Goal: Navigation & Orientation: Find specific page/section

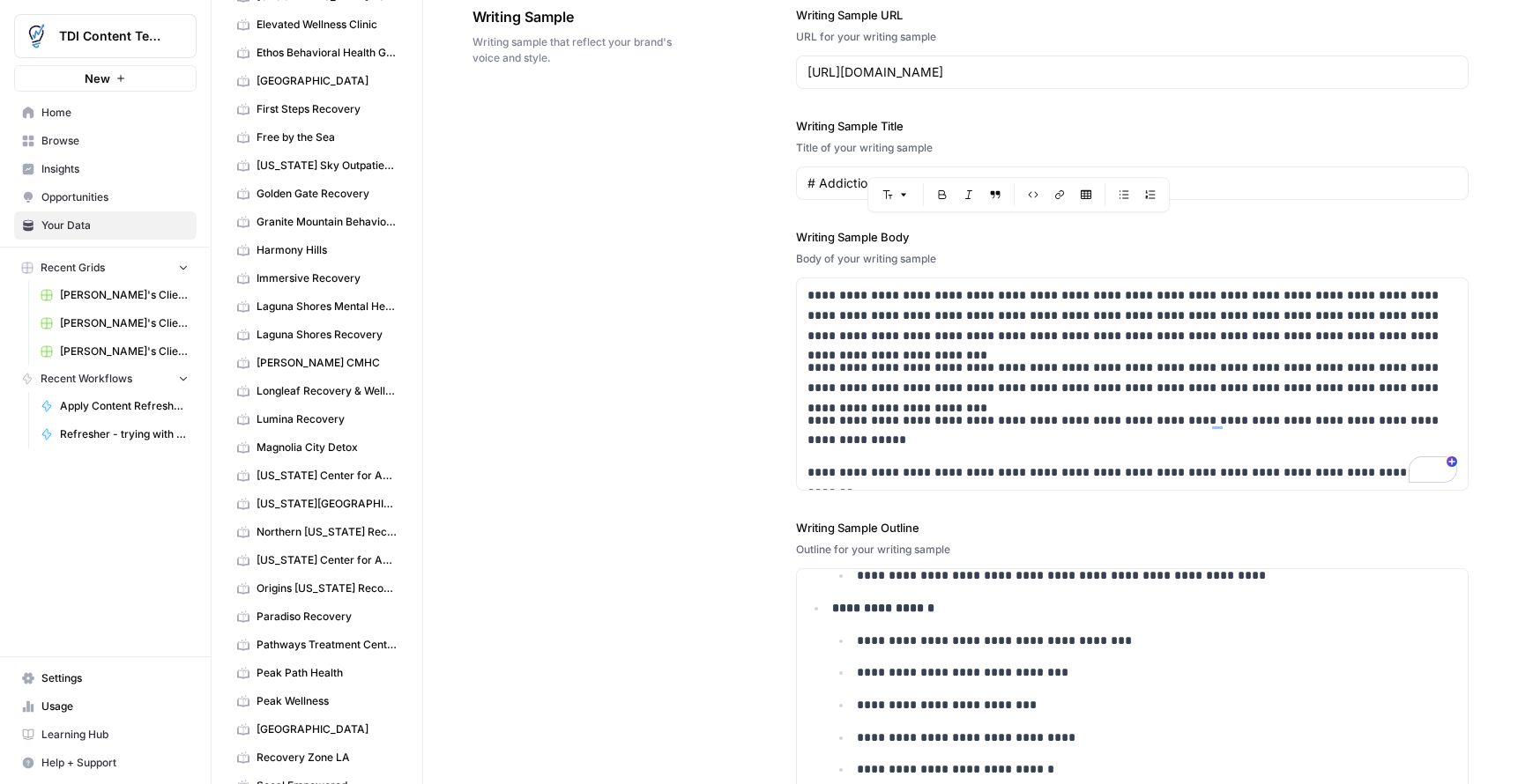
scroll to position [442, 0]
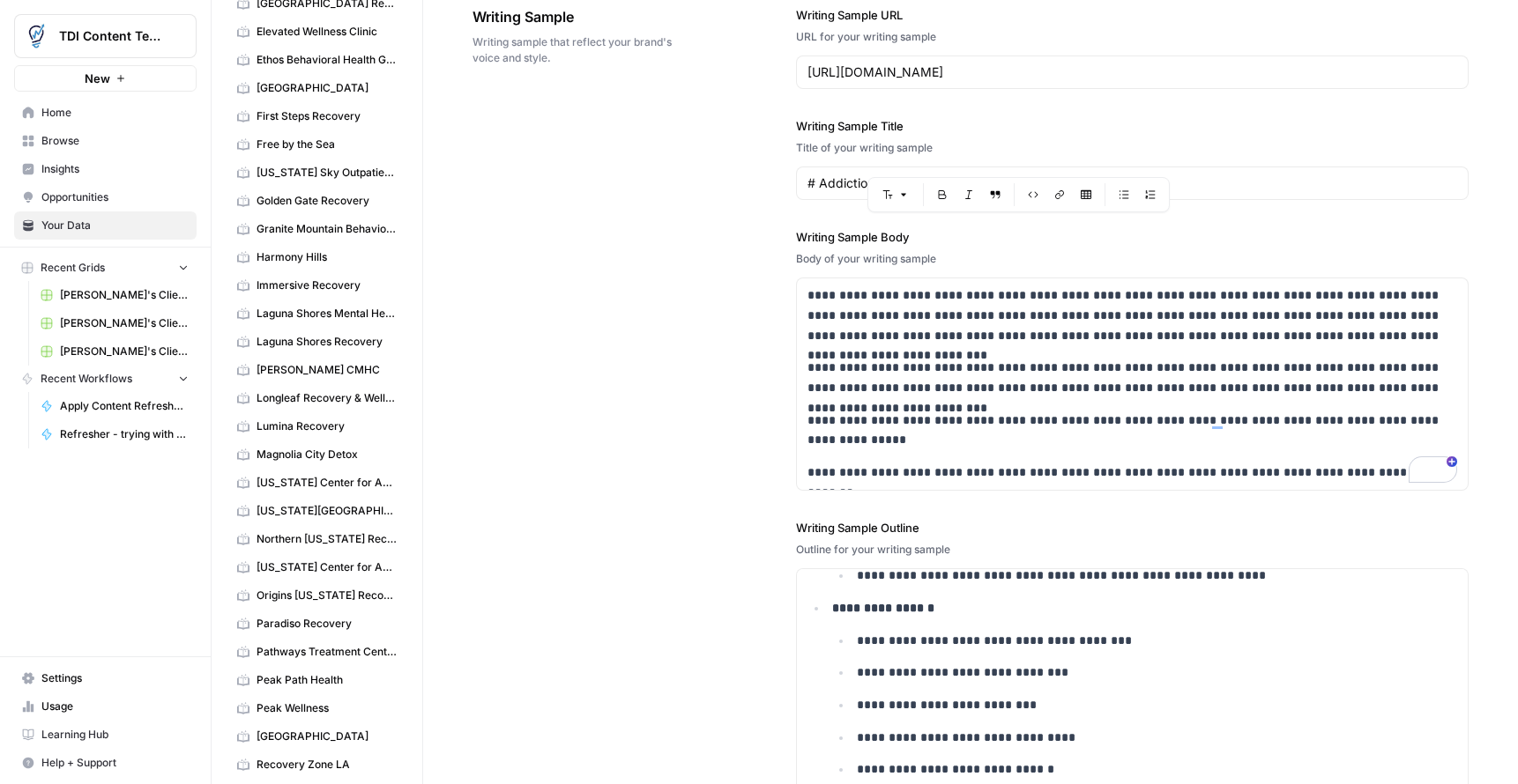
click at [313, 260] on span "Harmony Hills" at bounding box center [326, 257] width 140 height 16
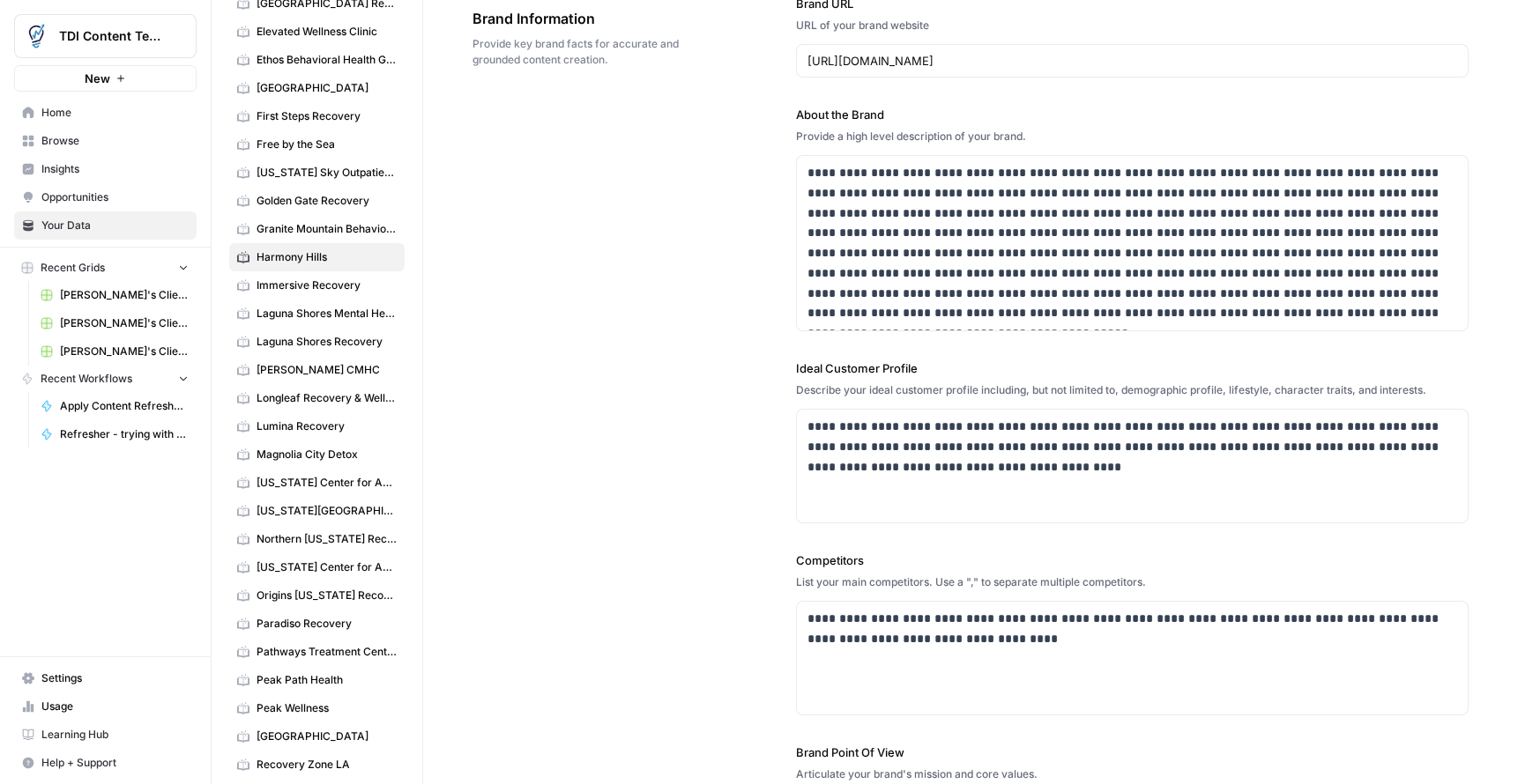
scroll to position [232, 0]
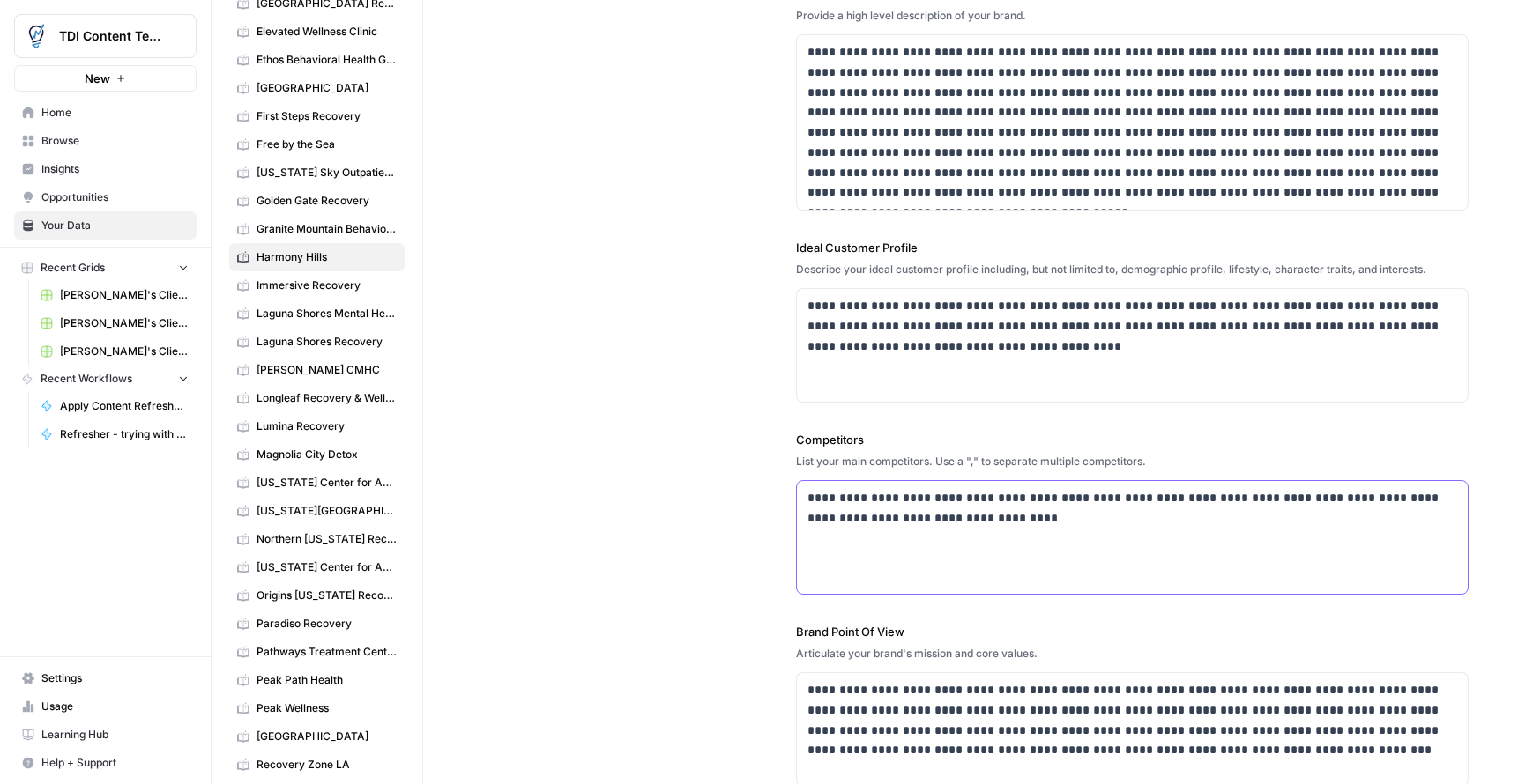
click at [1035, 526] on p "**********" at bounding box center [1132, 508] width 651 height 41
click at [905, 553] on div "**********" at bounding box center [1132, 537] width 671 height 113
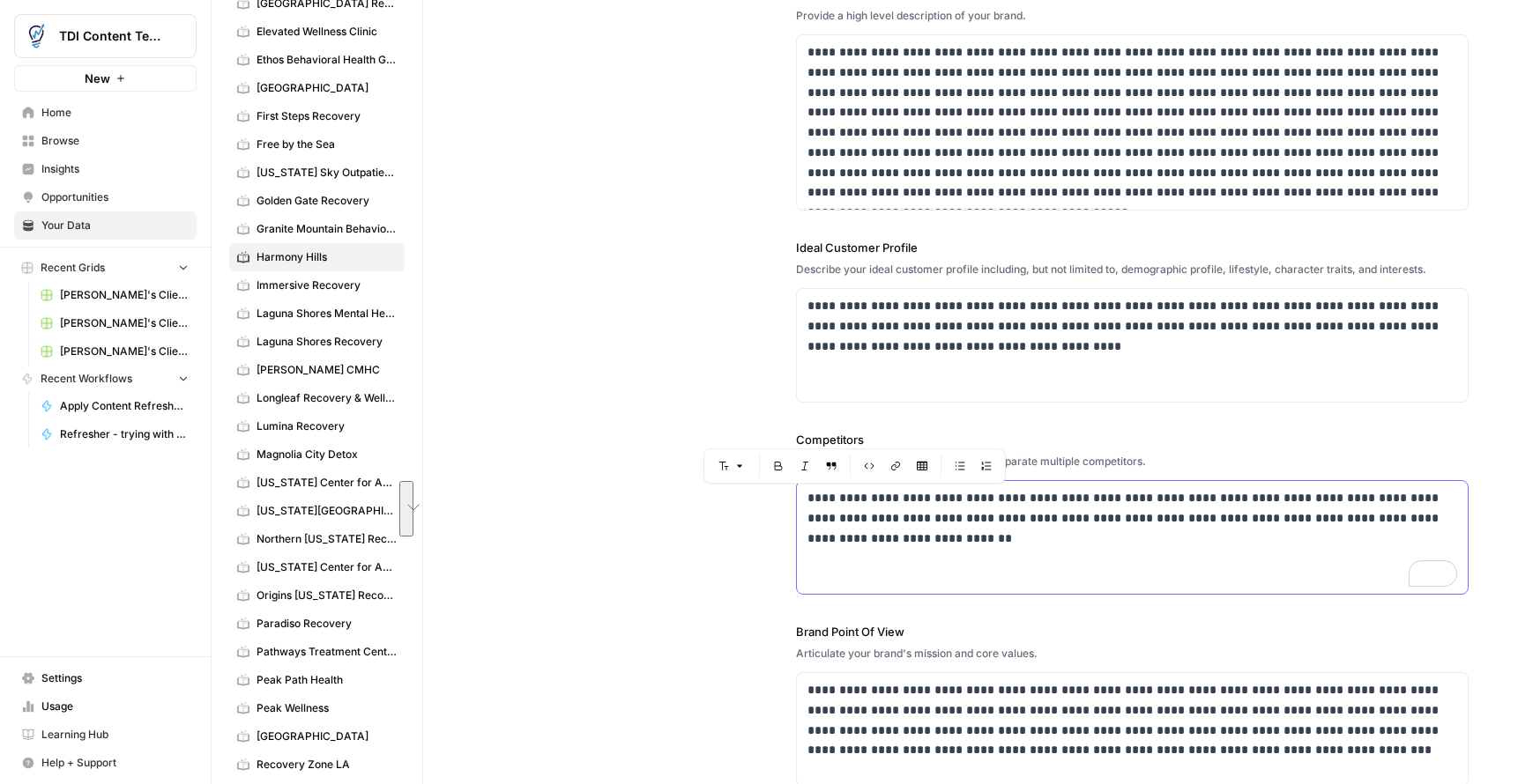
drag, startPoint x: 962, startPoint y: 544, endPoint x: 799, endPoint y: 490, distance: 171.7
click at [798, 490] on div "Your Data Add Data Brand Kits New 449 Recovery [GEOGRAPHIC_DATA] BH [GEOGRAPHIC…" at bounding box center [865, 392] width 1306 height 784
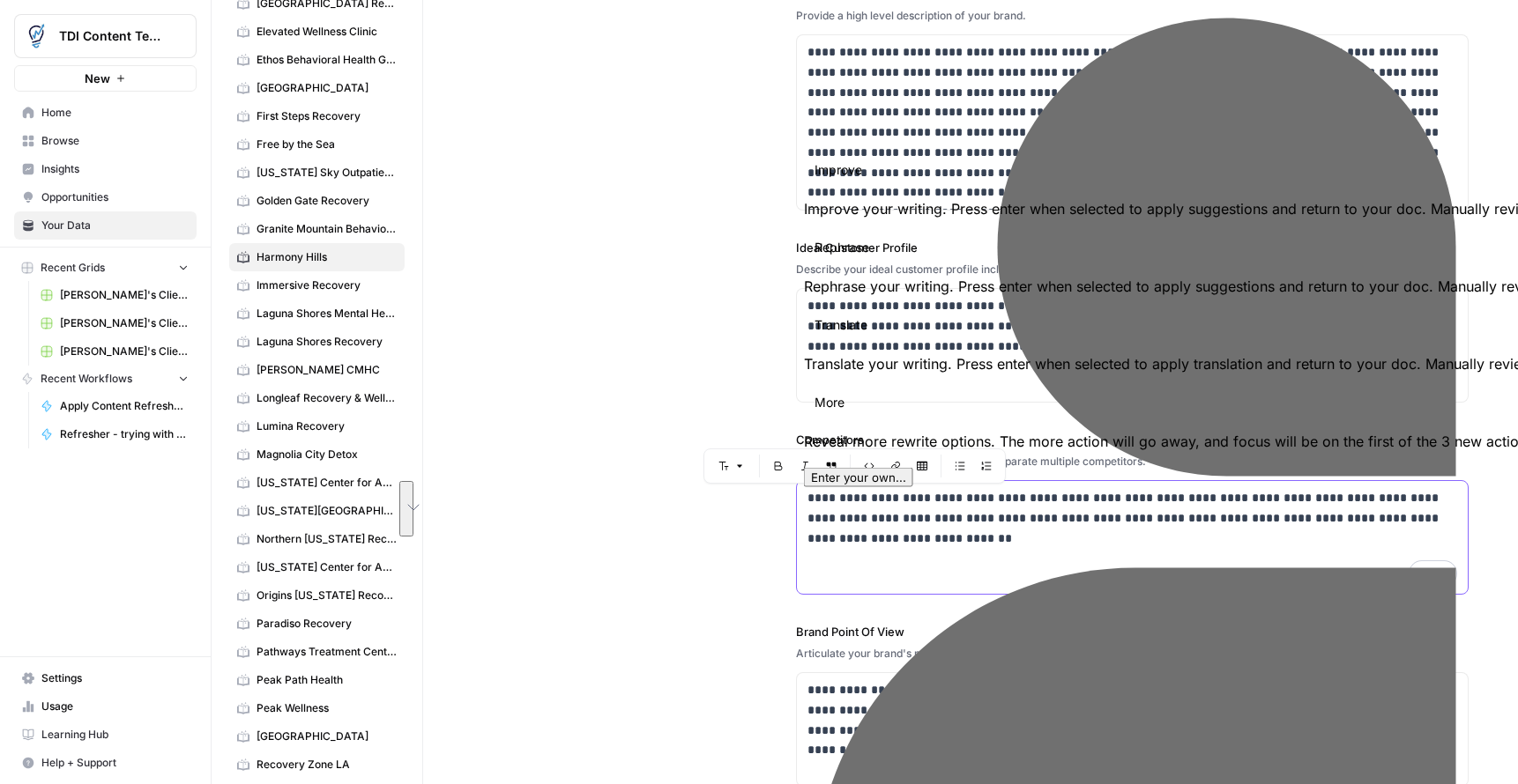
copy p "**********"
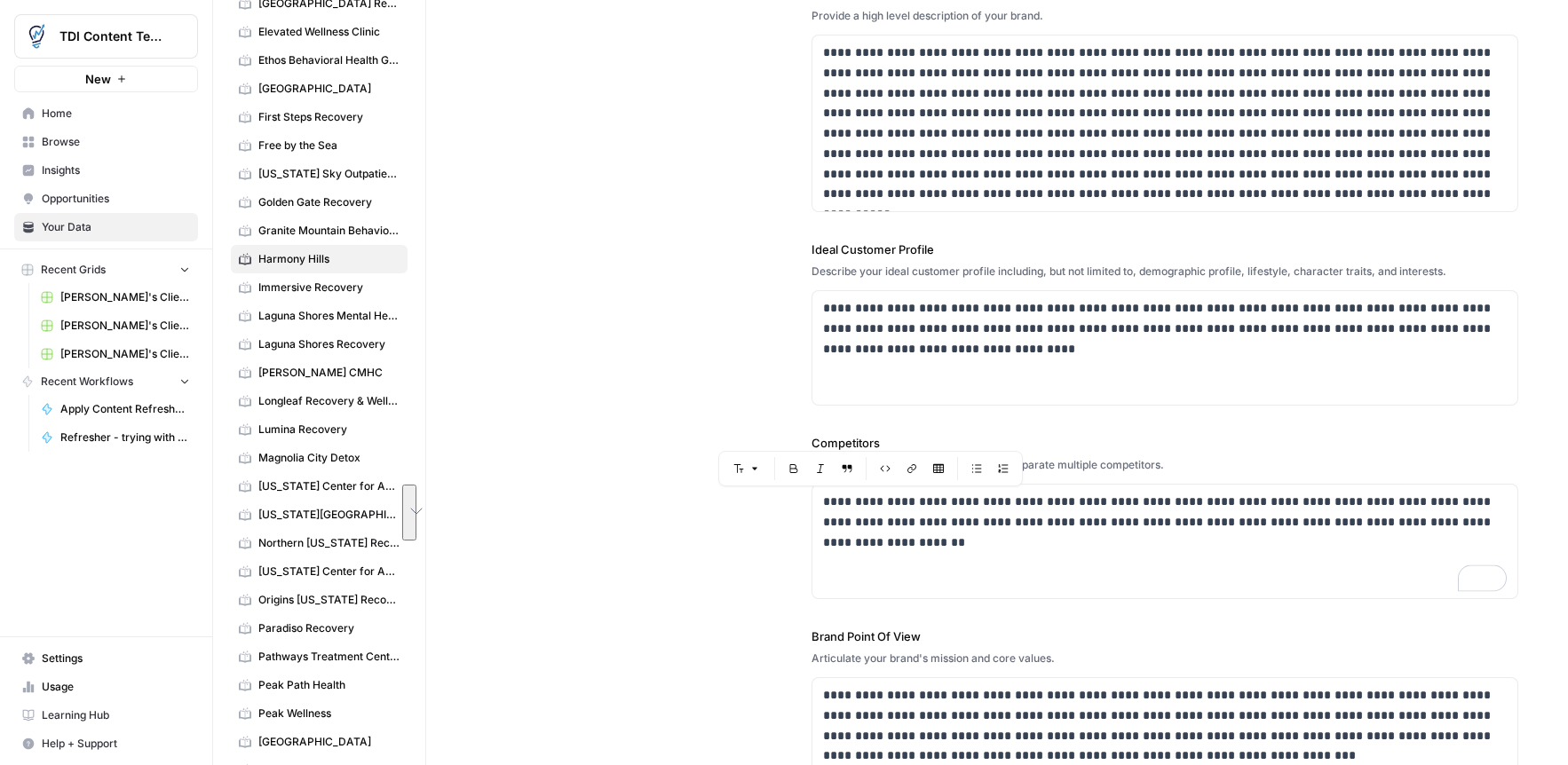
drag, startPoint x: 616, startPoint y: 340, endPoint x: 605, endPoint y: 336, distance: 11.7
click at [614, 340] on div "**********" at bounding box center [997, 334] width 1042 height 992
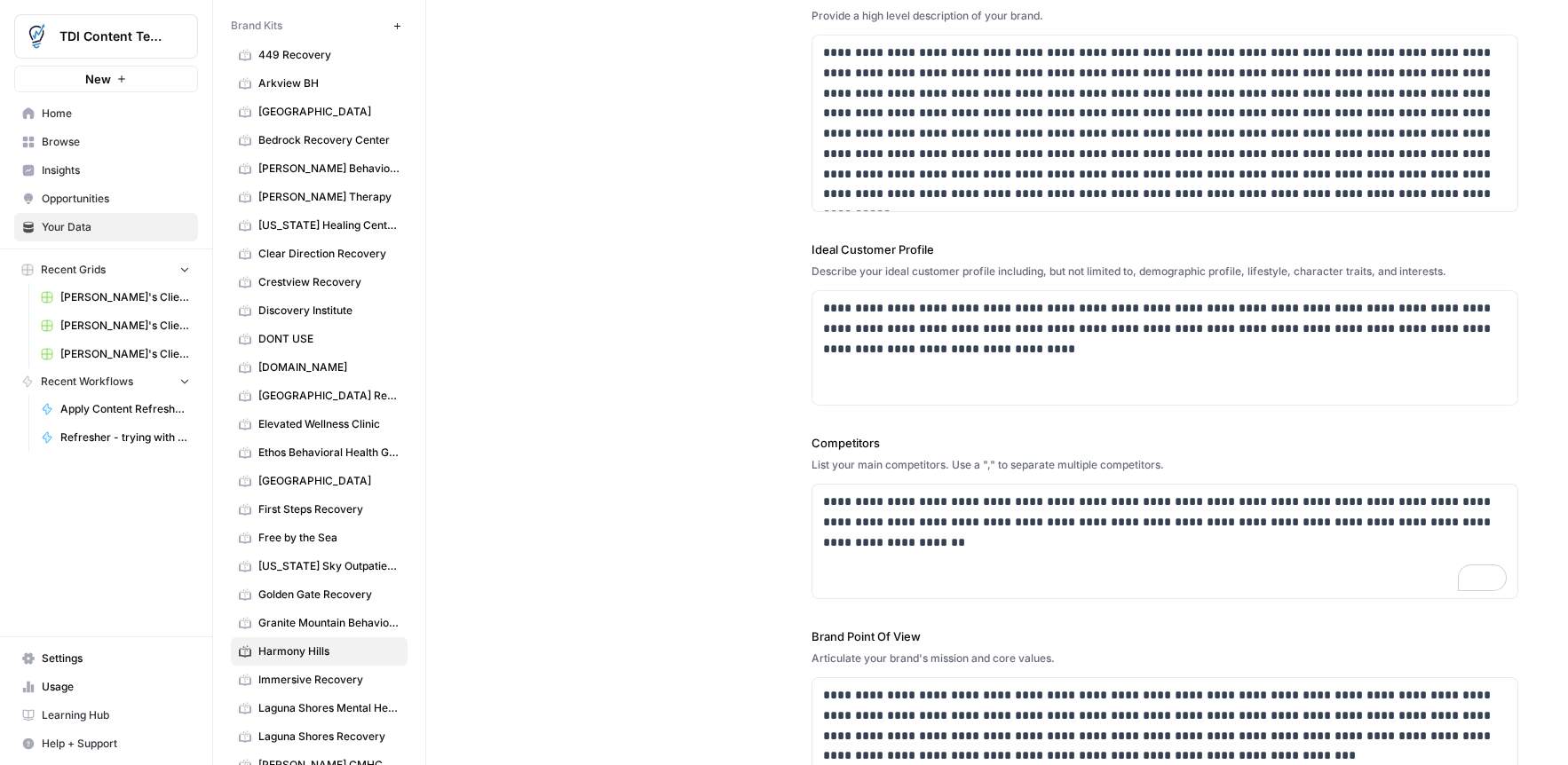
scroll to position [0, 0]
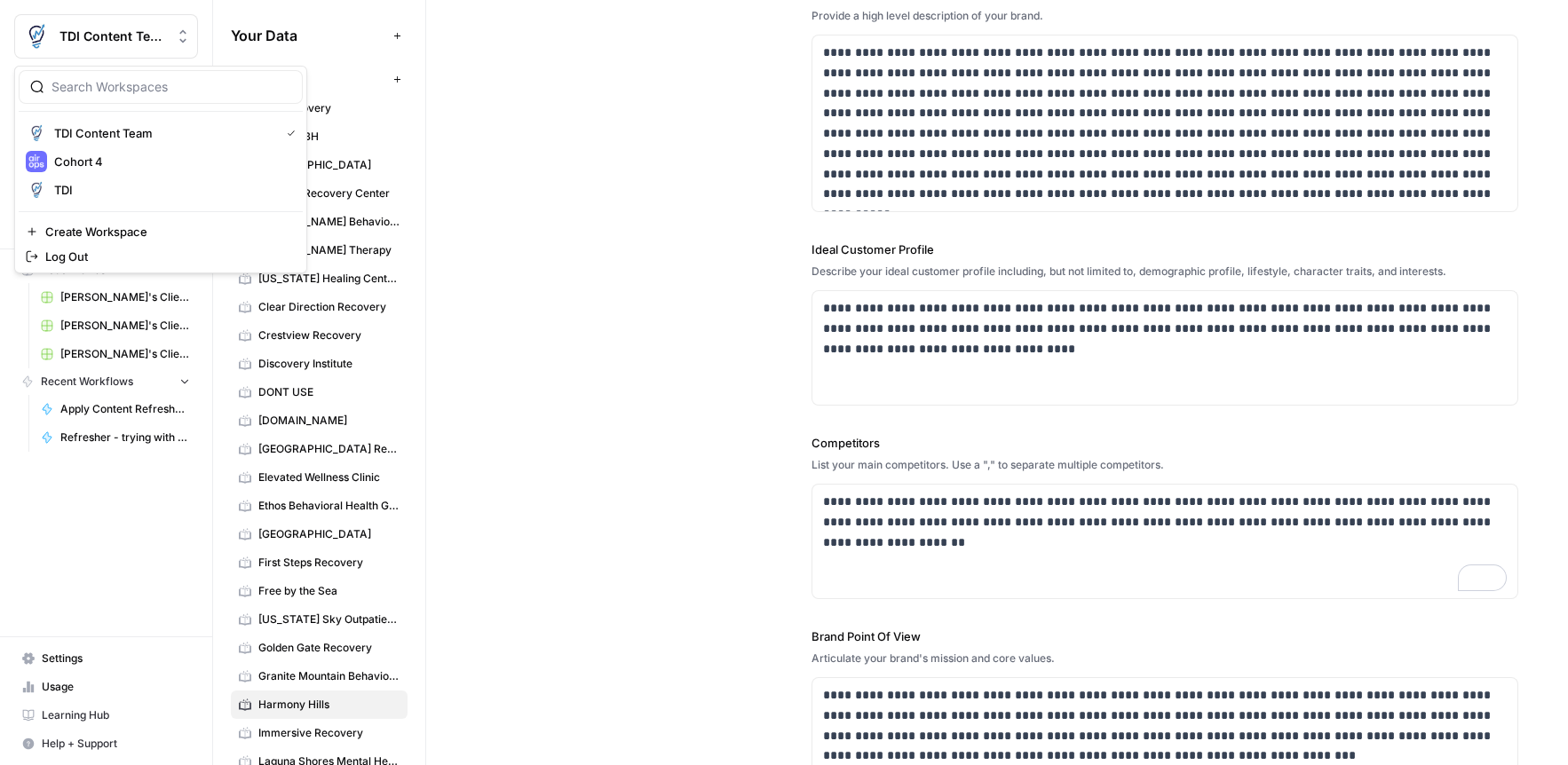
click at [130, 28] on span "TDI Content Team" at bounding box center [113, 37] width 108 height 18
click at [115, 168] on span "Cohort 4" at bounding box center [170, 161] width 234 height 18
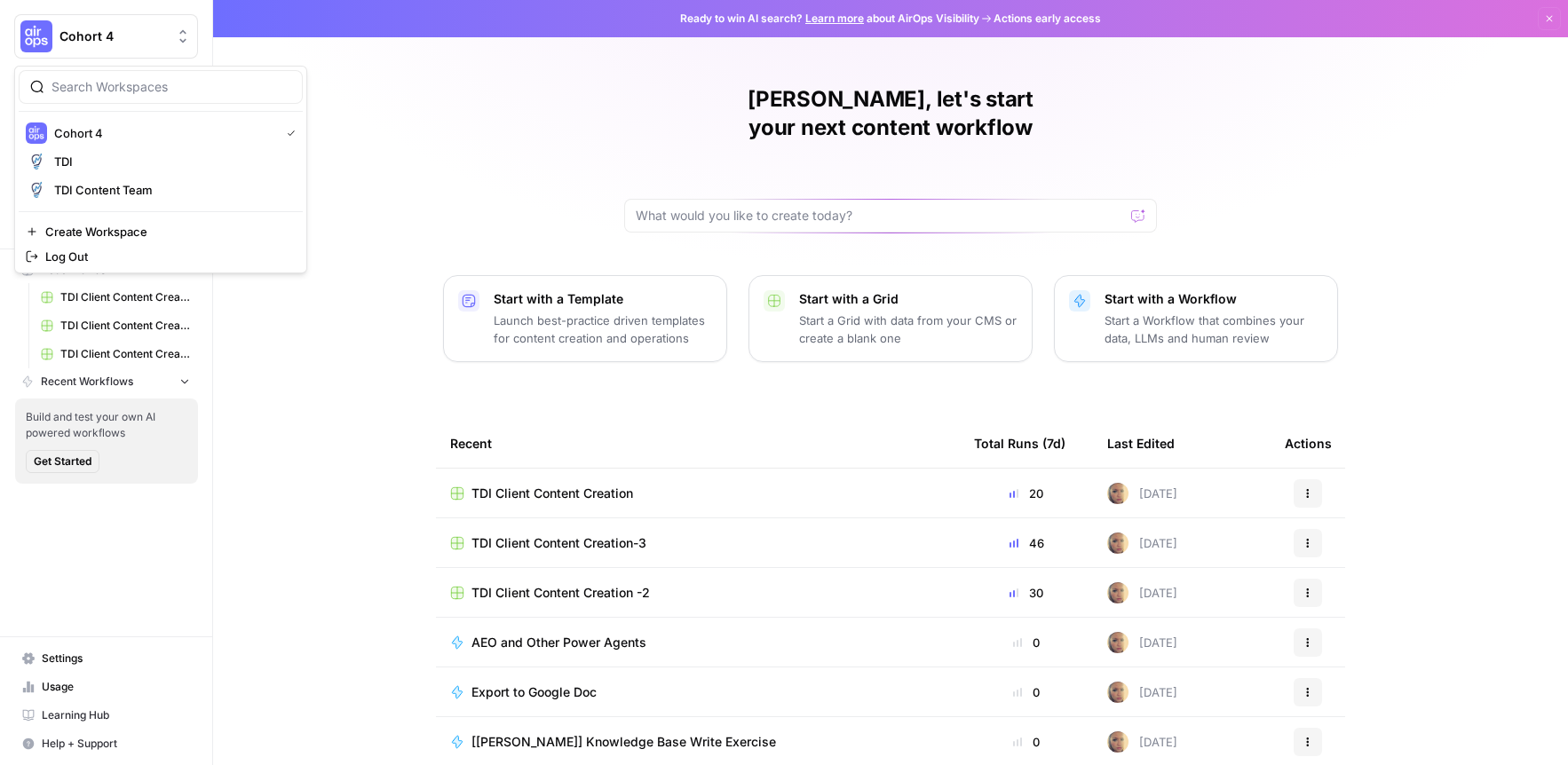
click at [65, 26] on button "Cohort 4" at bounding box center [106, 36] width 184 height 44
click at [74, 192] on span "TDI Content Team" at bounding box center [170, 190] width 234 height 18
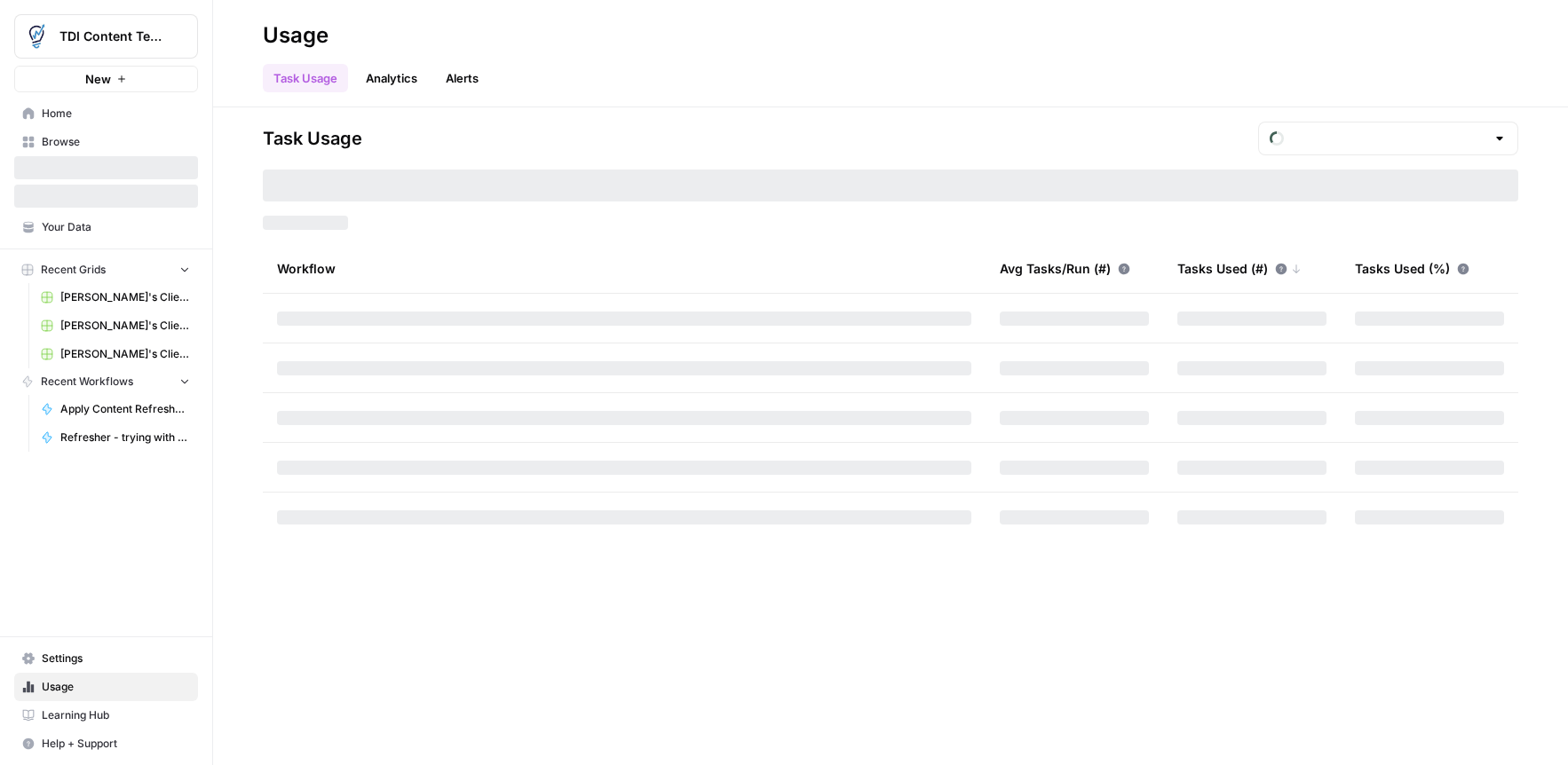
type input "October Tasks"
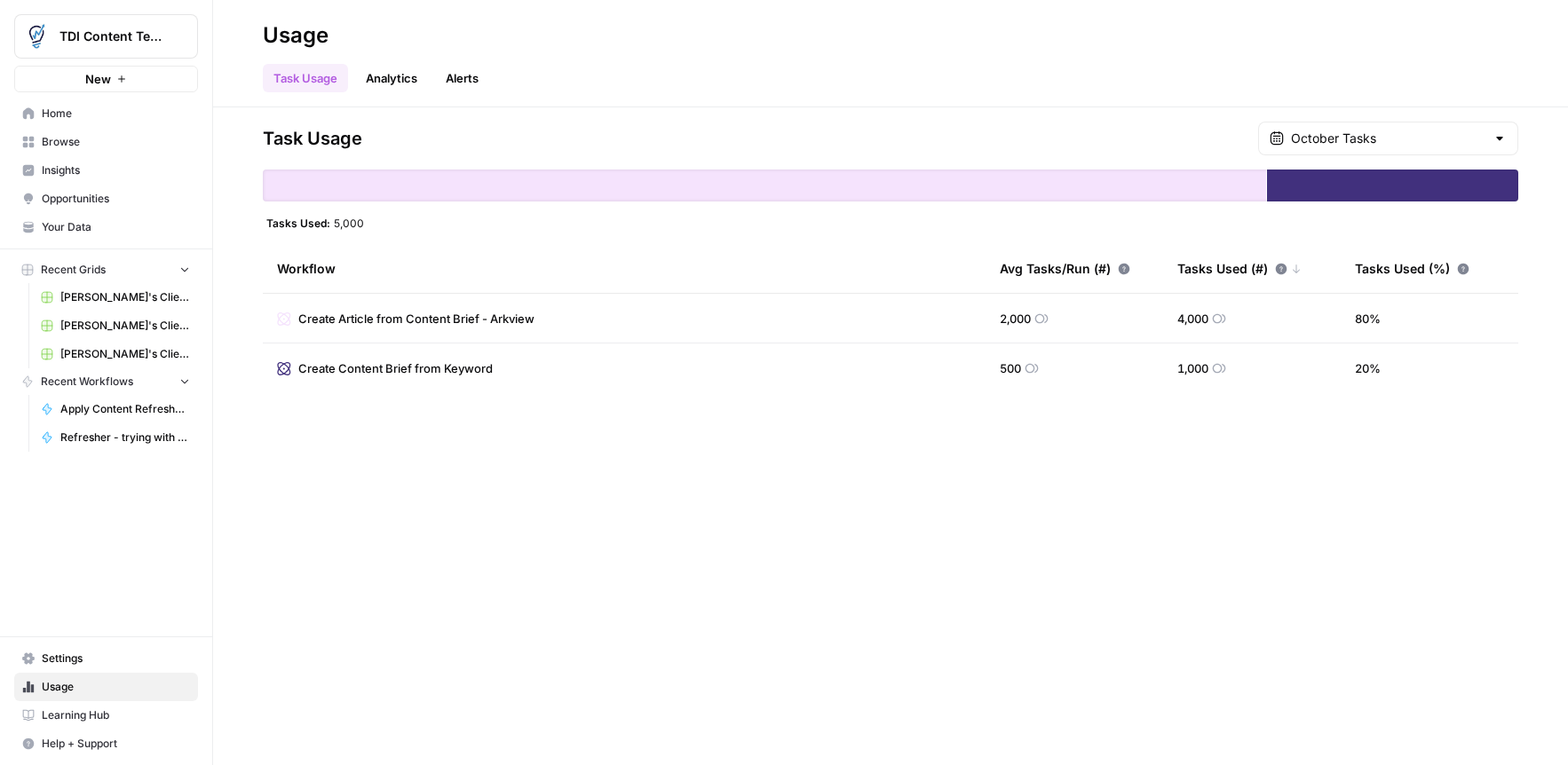
click at [93, 303] on span "Steph's Clients - Optimizing Content" at bounding box center [125, 298] width 130 height 16
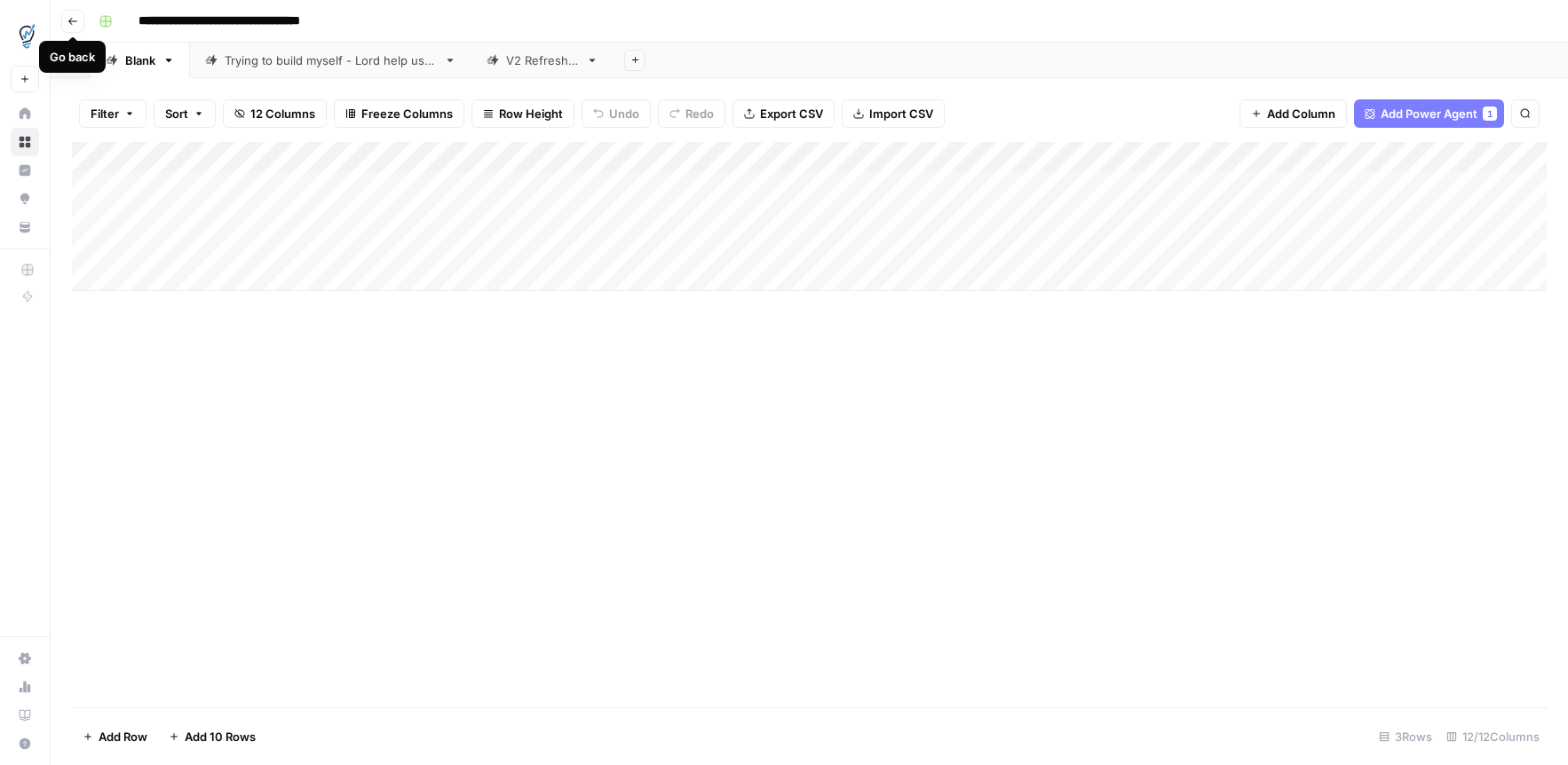
click at [69, 21] on icon "button" at bounding box center [73, 22] width 9 height 7
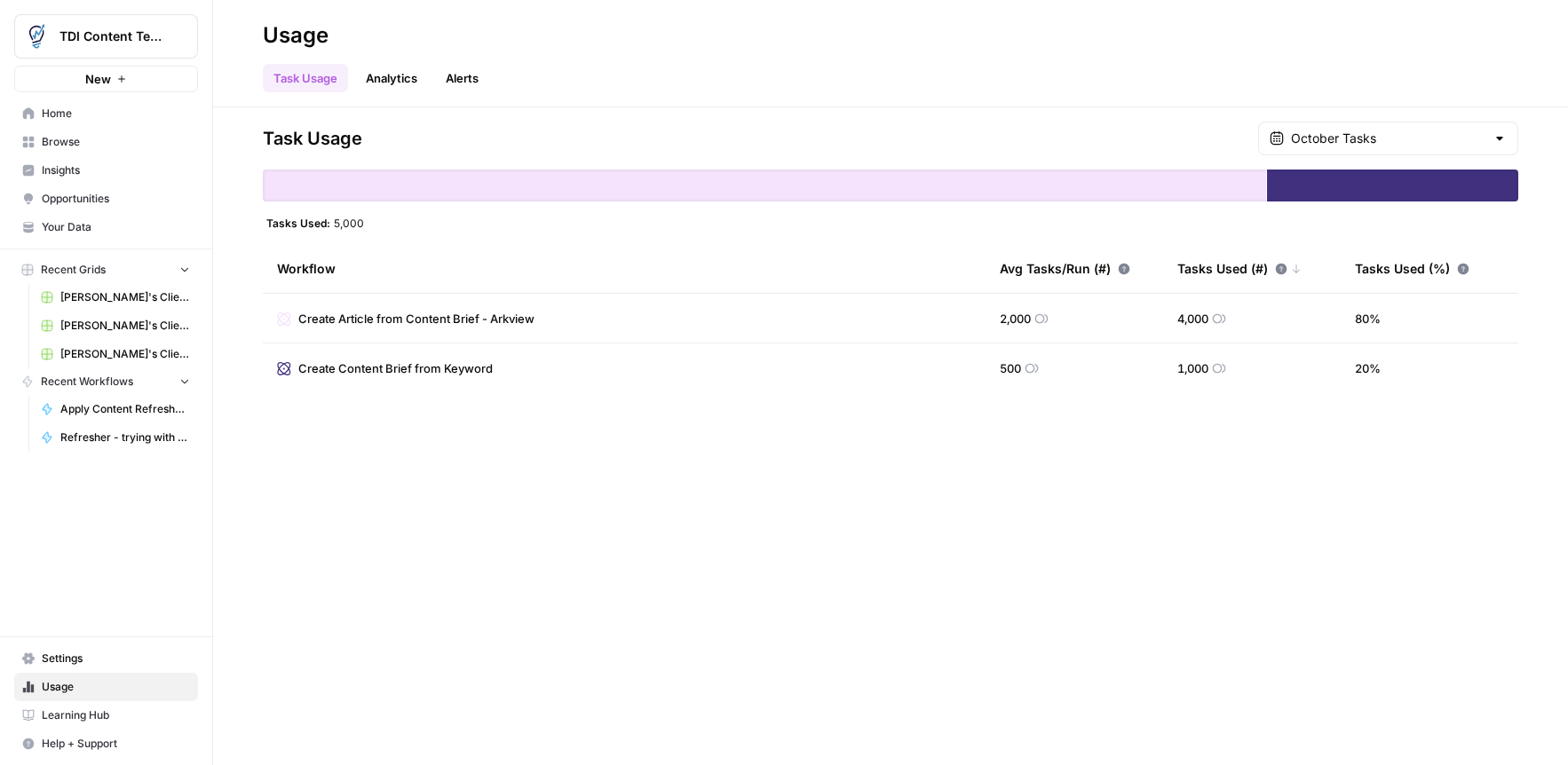
click at [512, 312] on span "Create Article from Content Brief - Arkview" at bounding box center [416, 318] width 236 height 18
click at [101, 324] on span "Steph's Clients - New Content" at bounding box center [125, 326] width 130 height 16
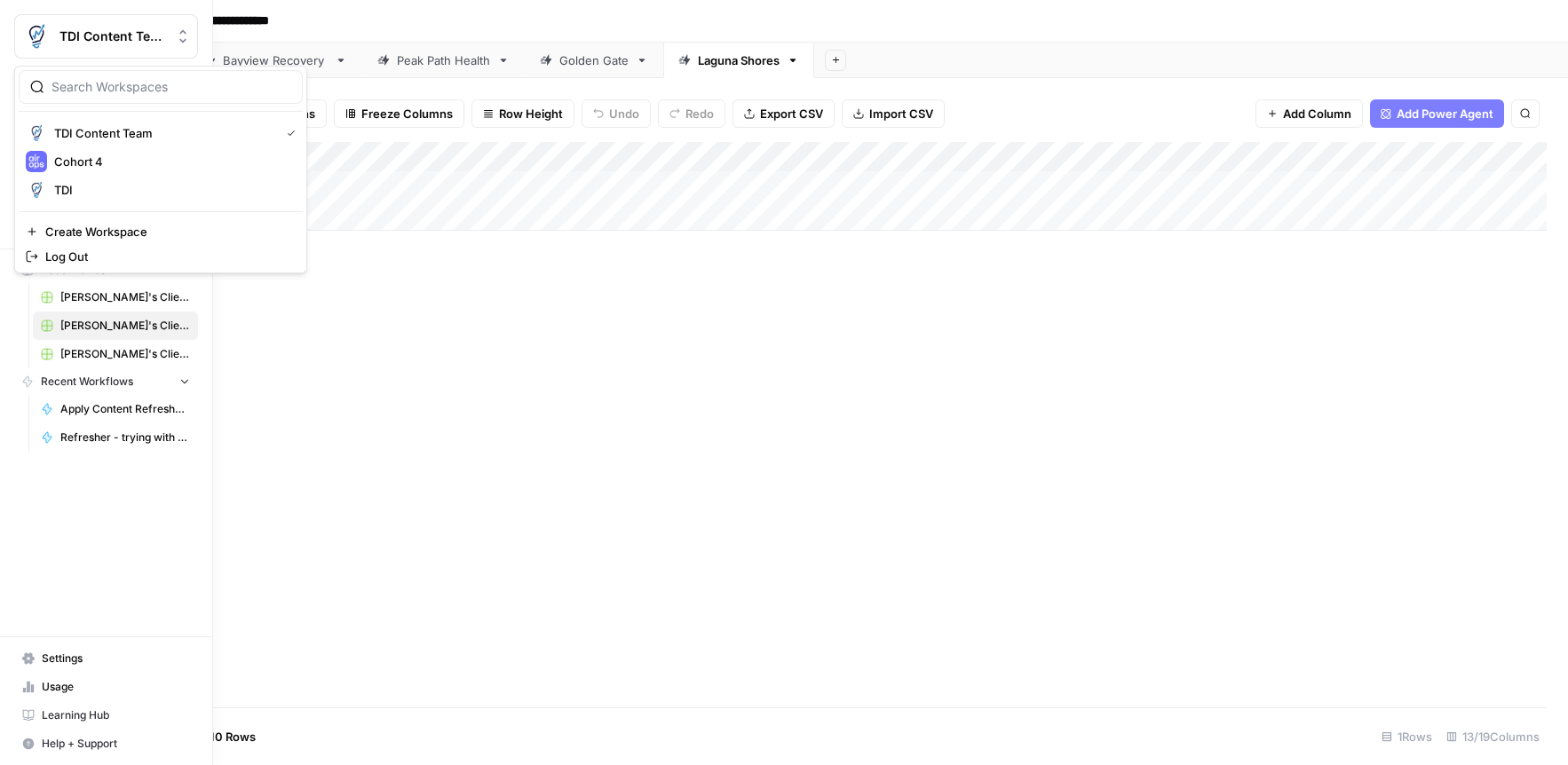
click at [34, 34] on img "Workspace: TDI Content Team" at bounding box center [37, 37] width 32 height 32
click at [98, 161] on span "Cohort 4" at bounding box center [170, 161] width 234 height 18
